Goal: Check status

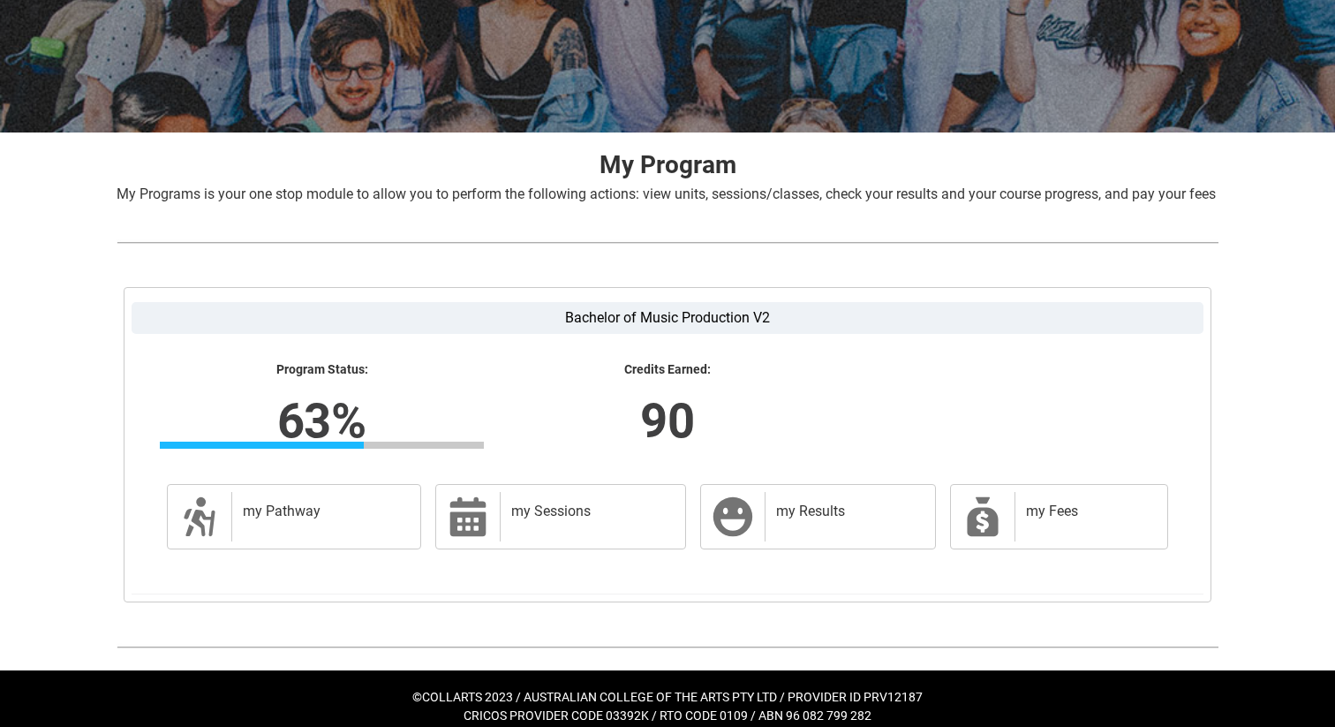
scroll to position [257, 0]
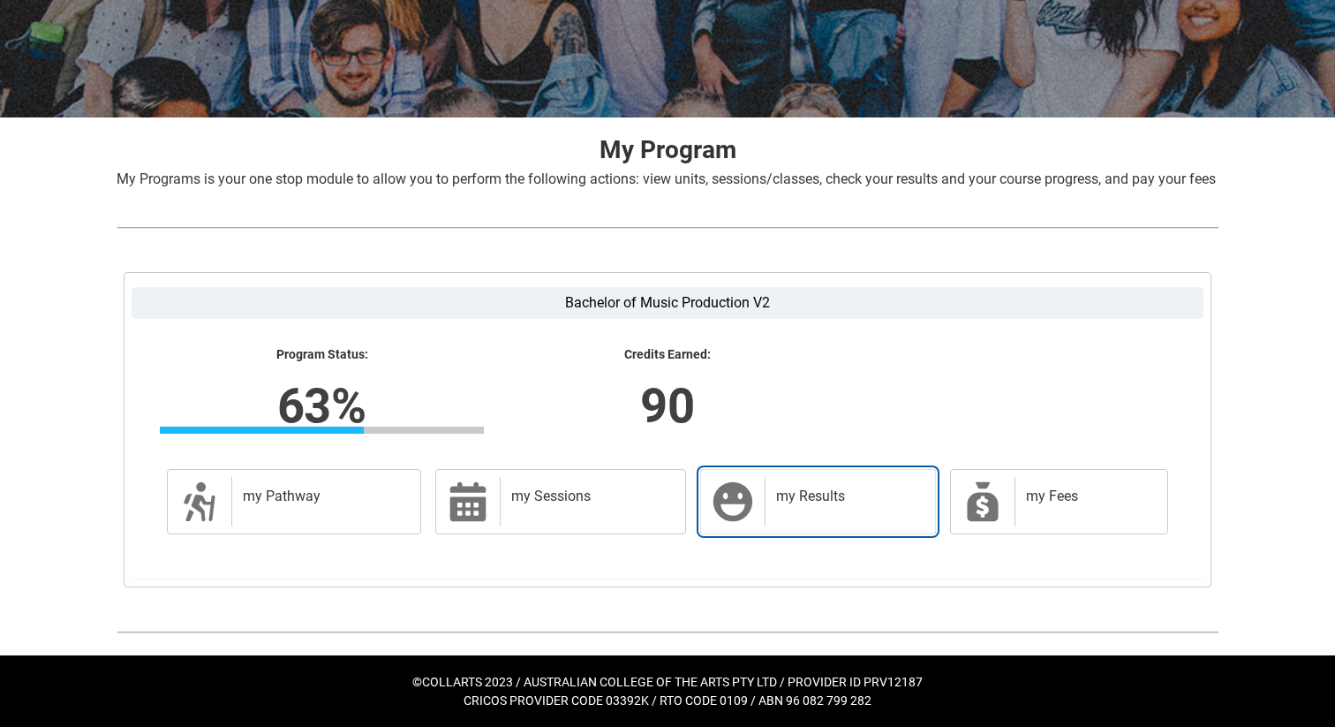
click at [768, 496] on div "my Results" at bounding box center [846, 501] width 163 height 49
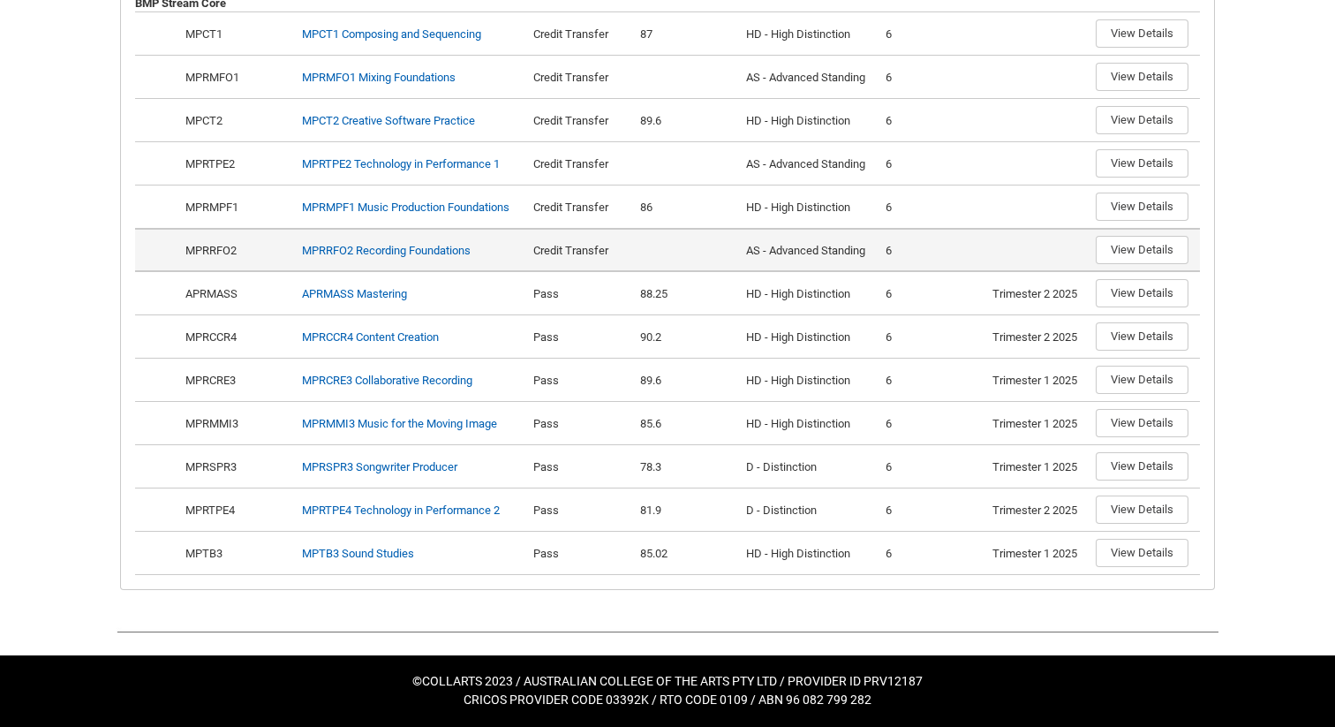
scroll to position [719, 0]
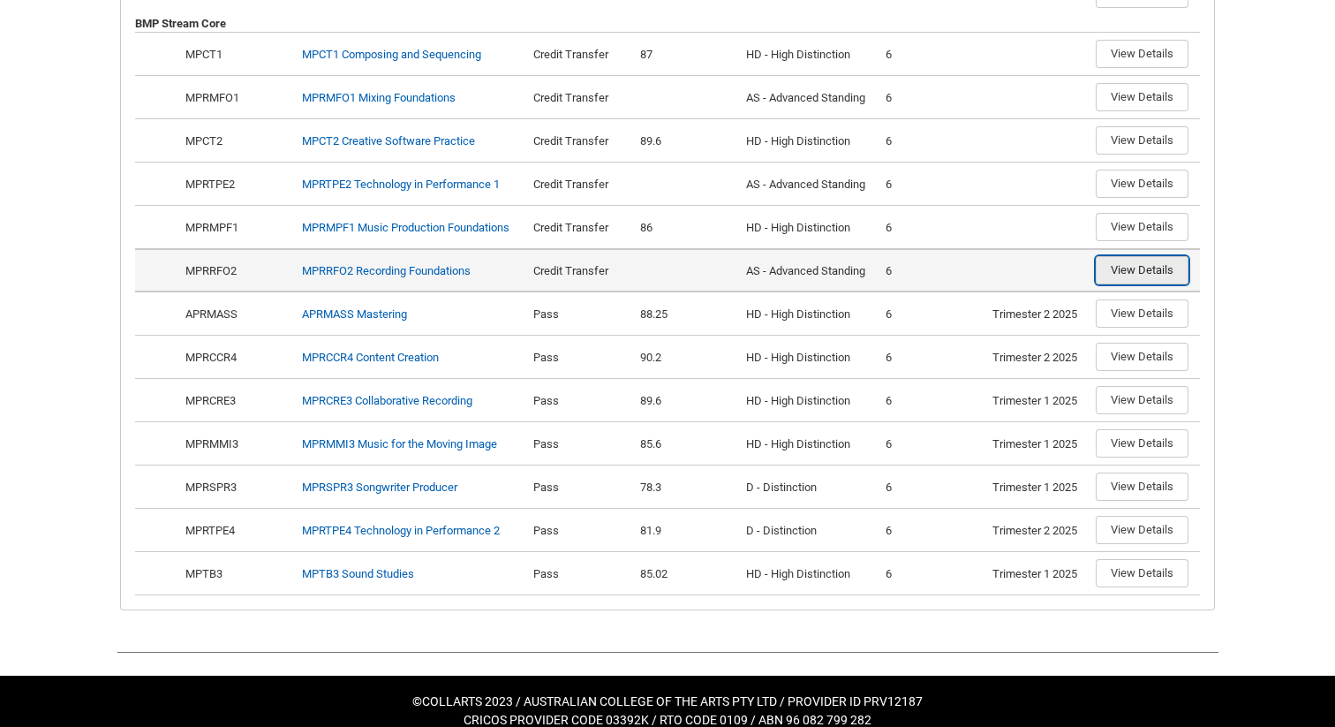
click at [1136, 284] on button "View Details" at bounding box center [1142, 270] width 93 height 28
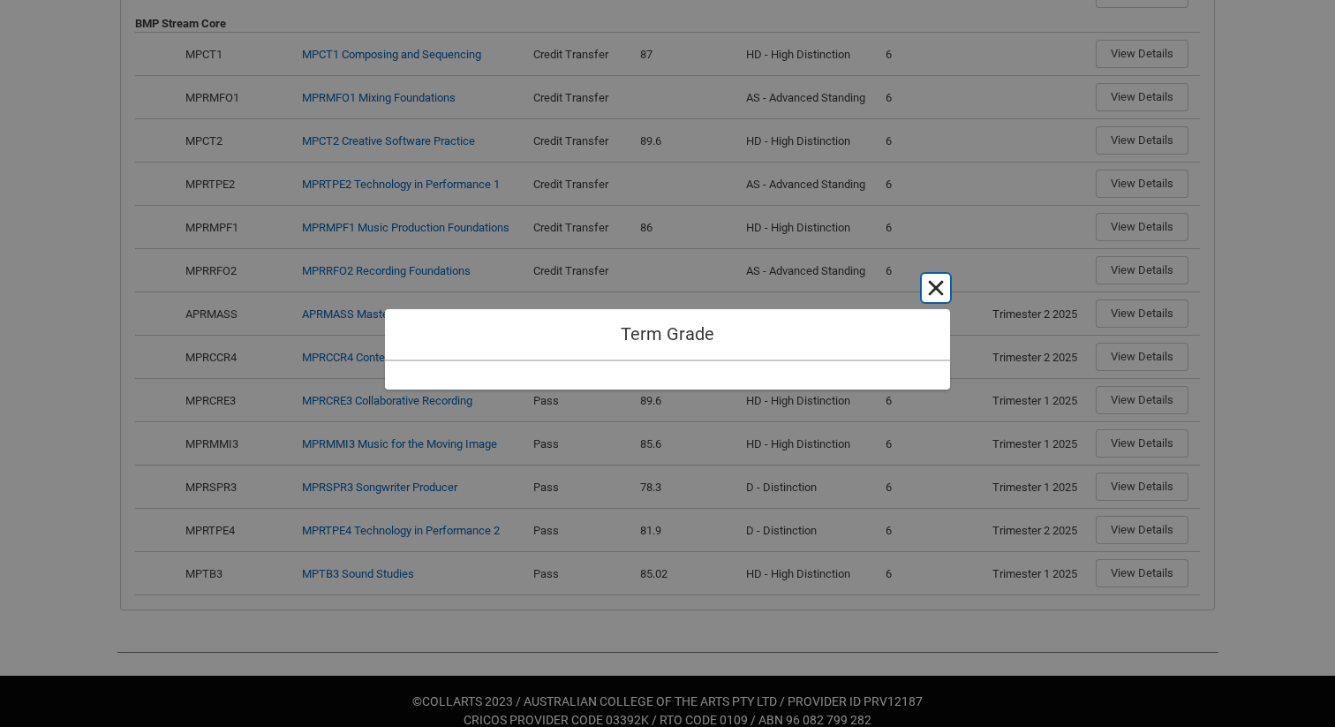
click at [932, 291] on button "Cancel and close" at bounding box center [936, 288] width 28 height 28
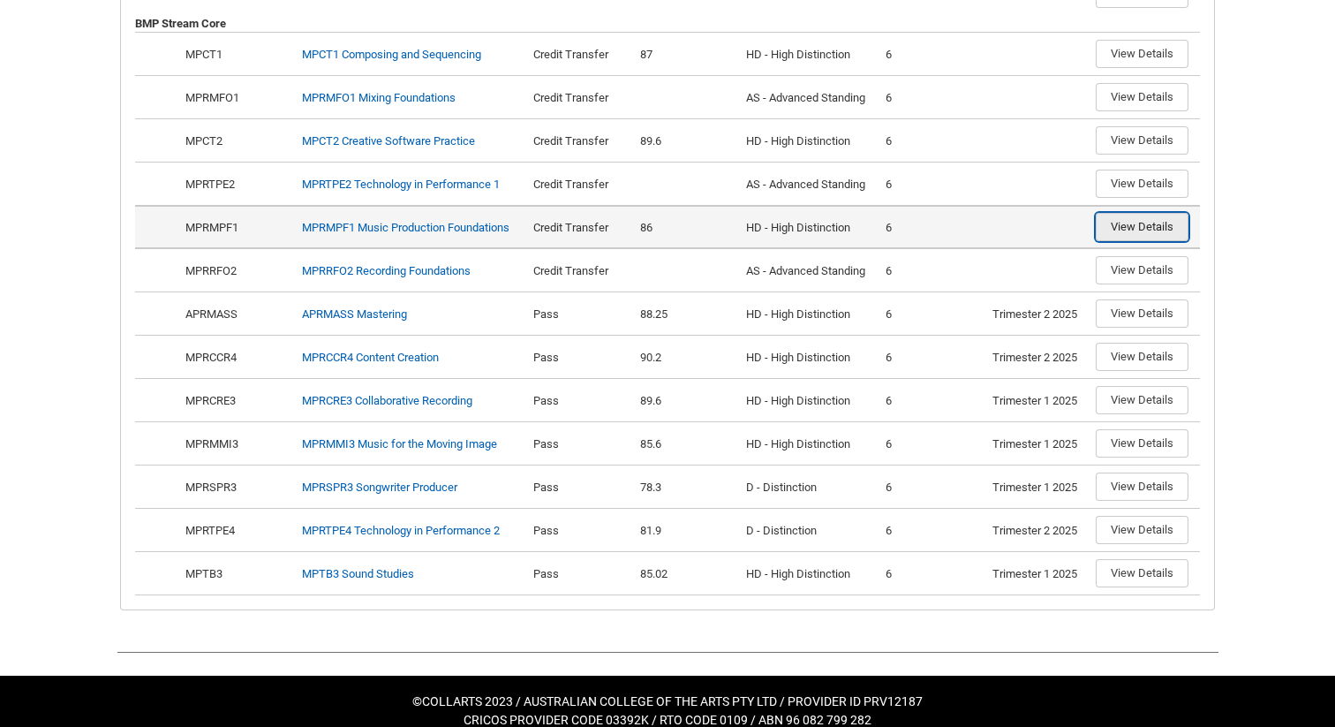
click at [1155, 241] on button "View Details" at bounding box center [1142, 227] width 93 height 28
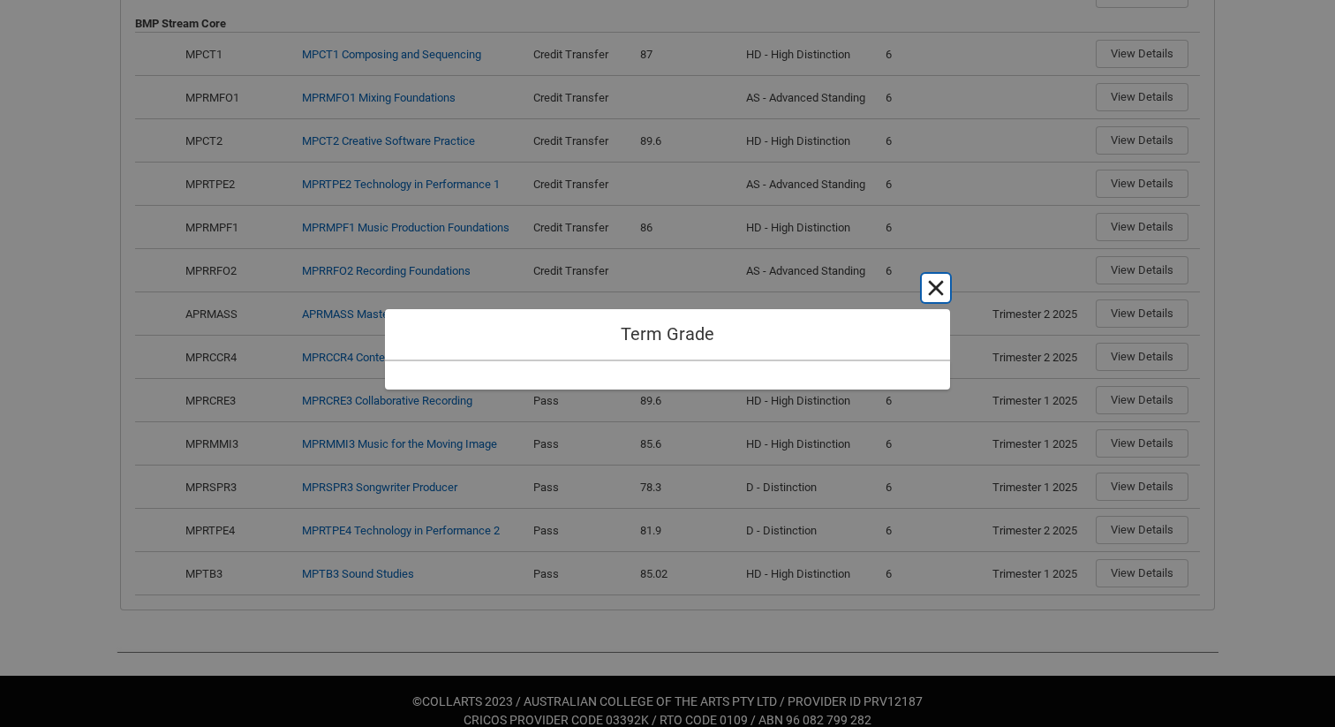
click at [939, 287] on button "Cancel and close" at bounding box center [936, 288] width 28 height 28
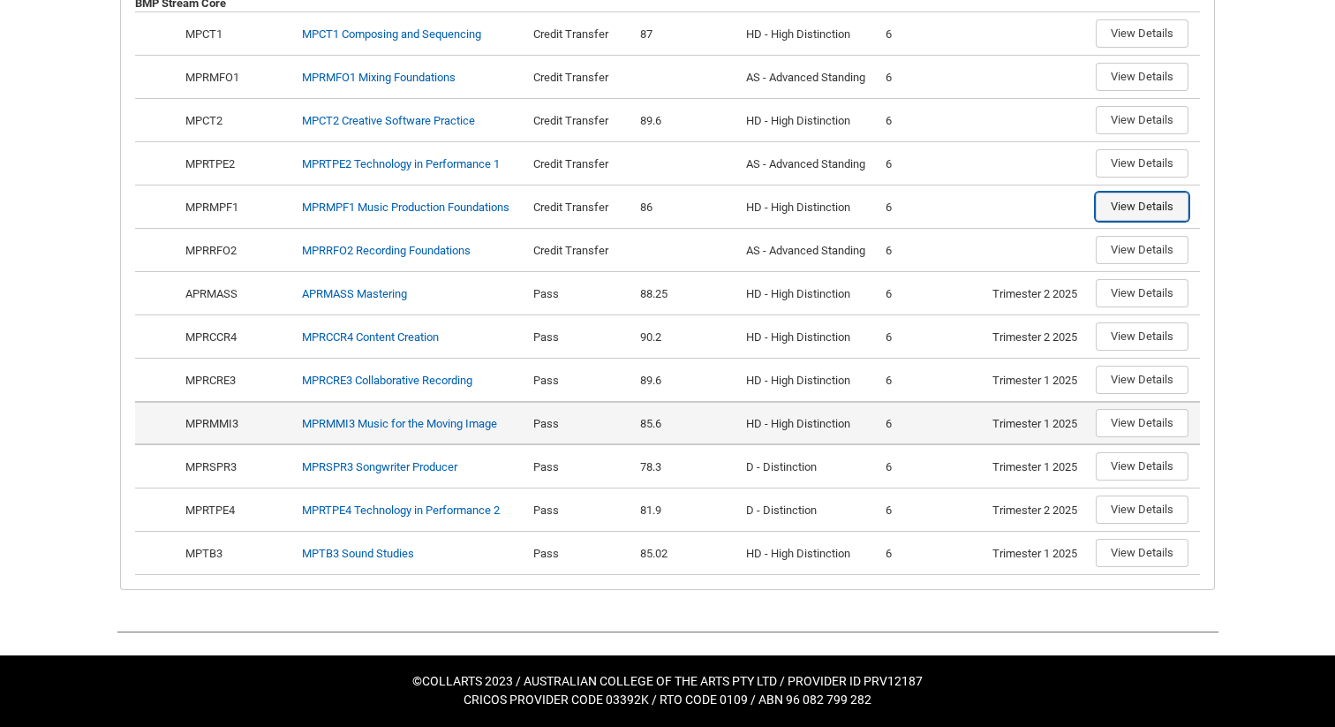
scroll to position [759, 0]
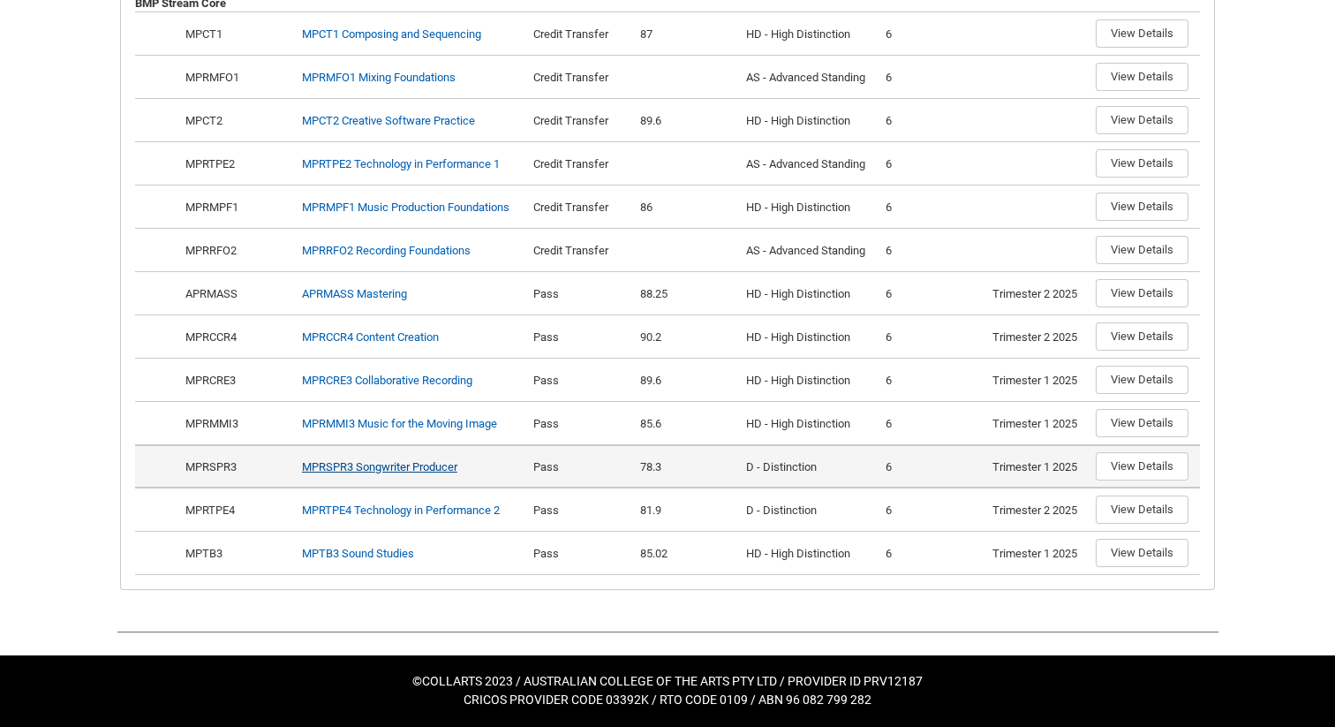
click at [385, 469] on link "MPRSPR3 Songwriter Producer" at bounding box center [379, 466] width 155 height 13
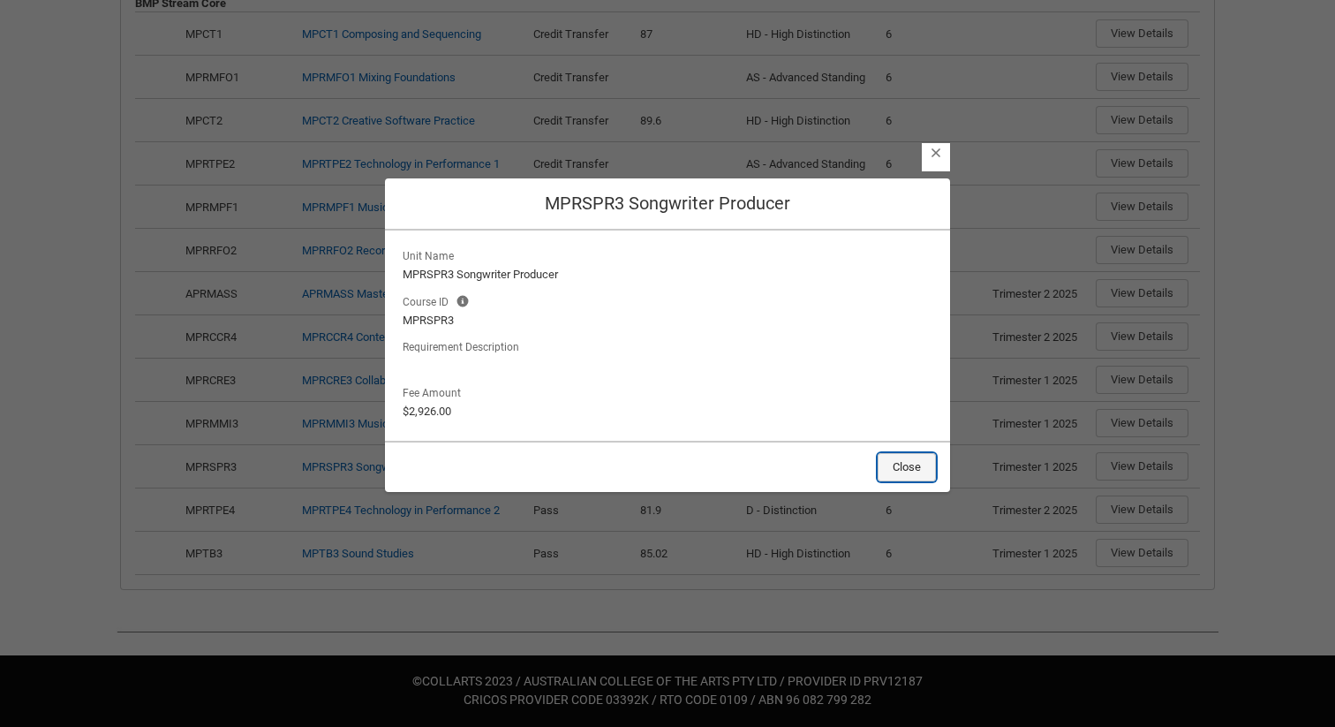
click at [929, 466] on button "Close" at bounding box center [907, 467] width 58 height 28
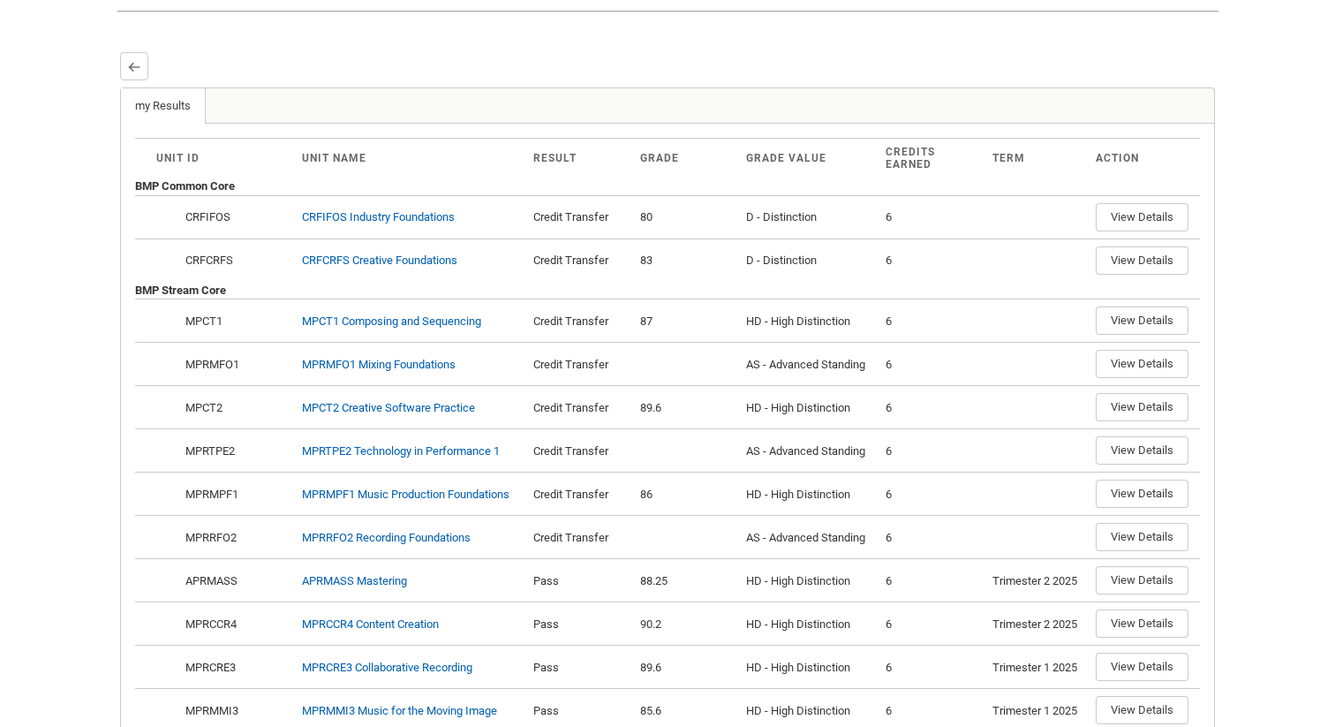
scroll to position [709, 0]
